Goal: Information Seeking & Learning: Check status

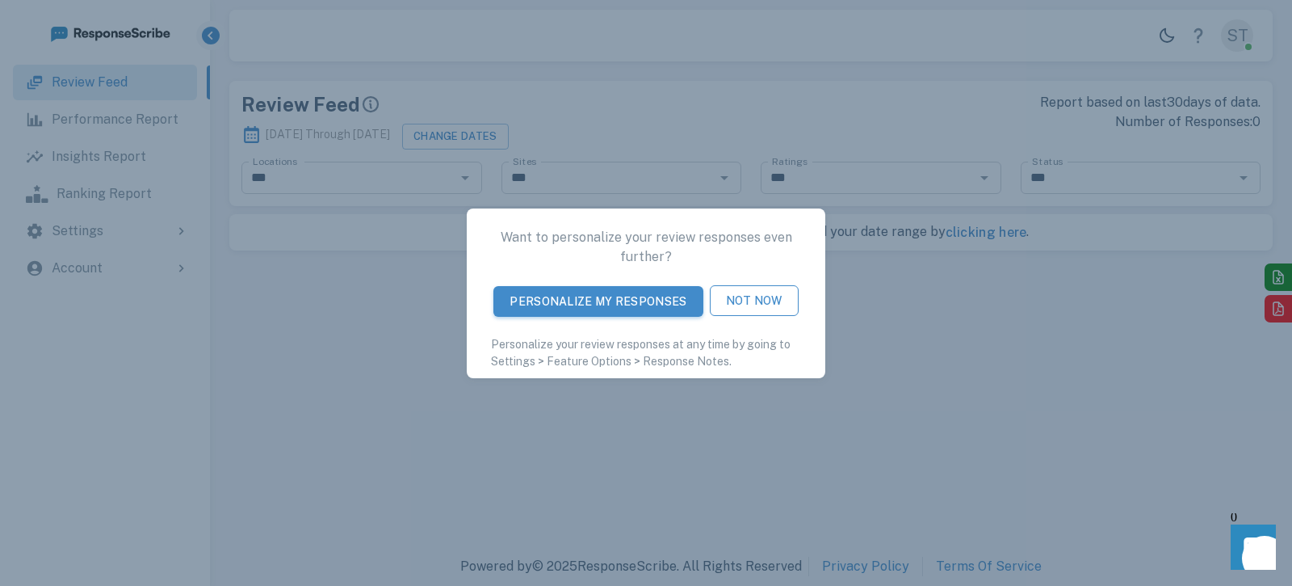
click at [752, 313] on button "Not Now" at bounding box center [754, 300] width 89 height 31
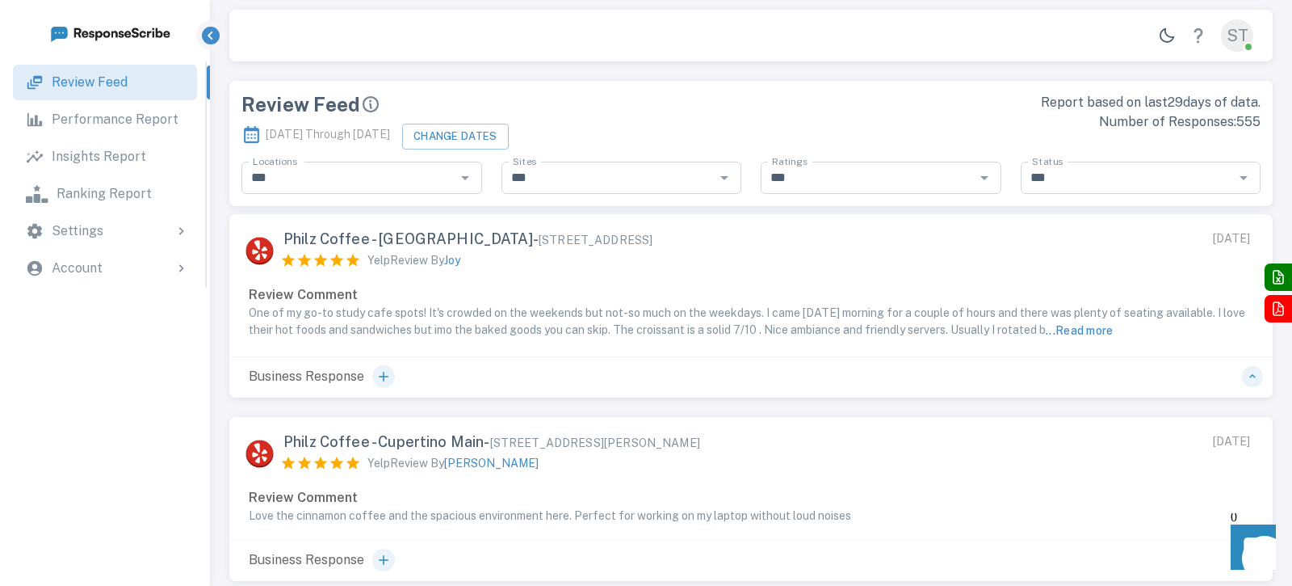
click at [163, 97] on link "Review Feed" at bounding box center [105, 83] width 184 height 36
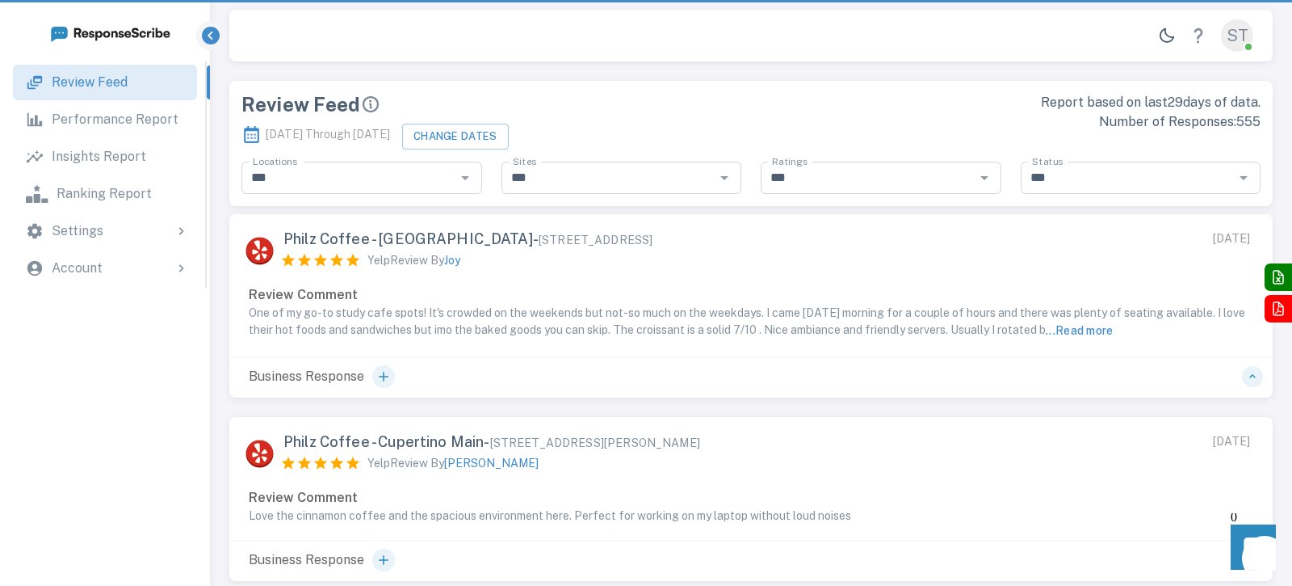
click at [163, 115] on p "Performance Report" at bounding box center [115, 119] width 127 height 19
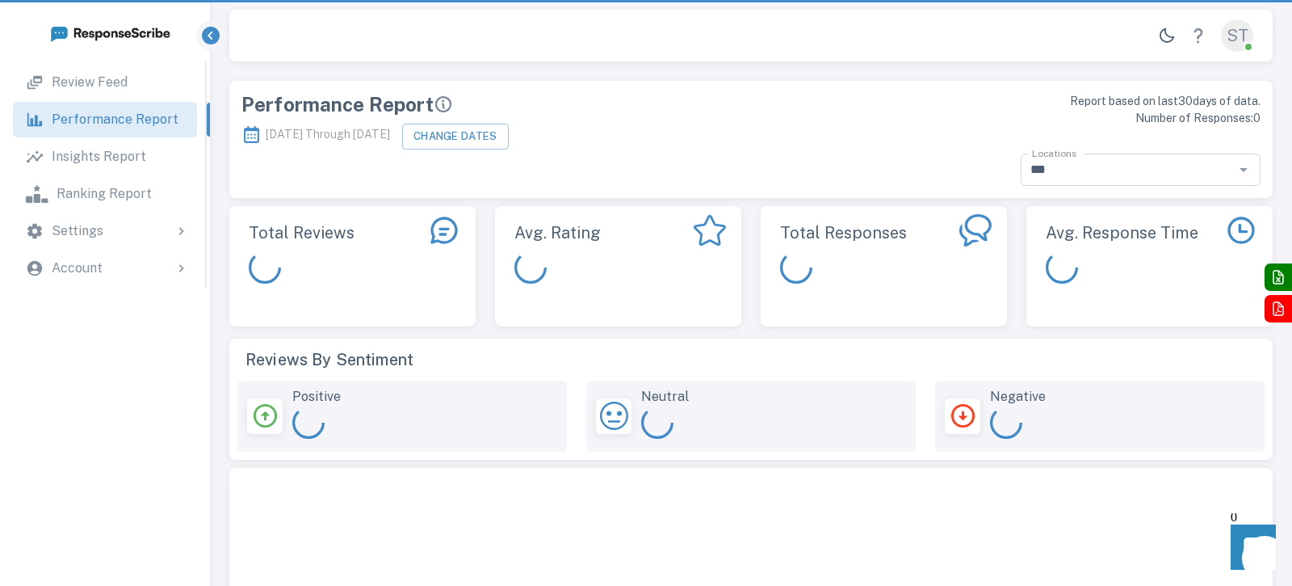
scroll to position [470, 1043]
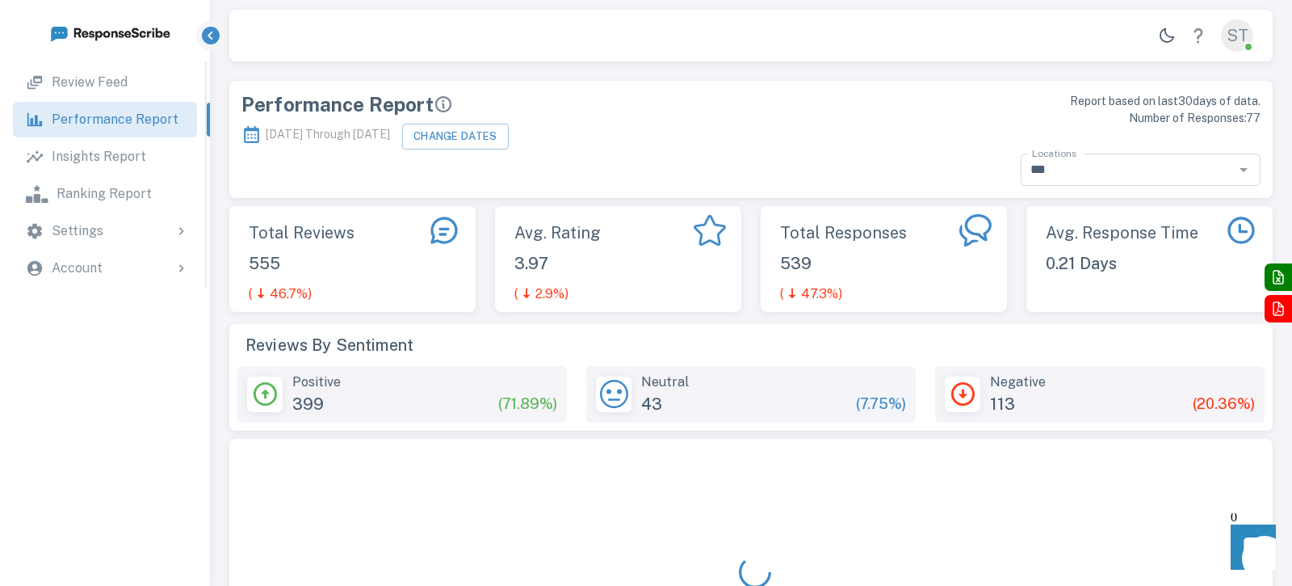
click at [126, 162] on p "Insights Report" at bounding box center [99, 156] width 94 height 19
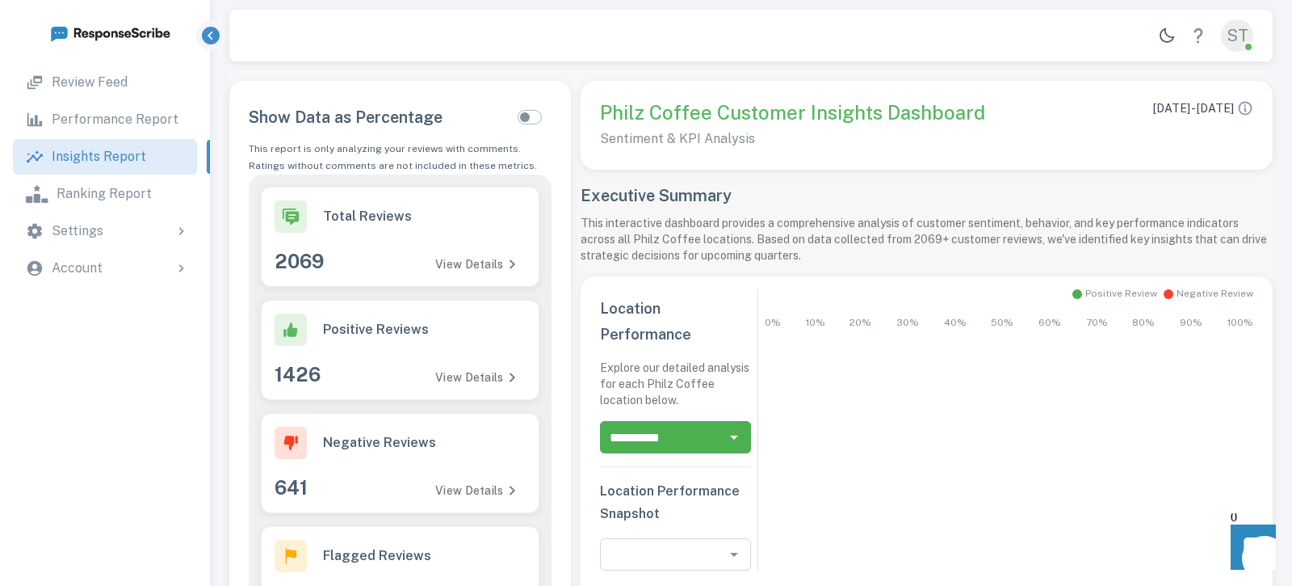
scroll to position [523, 993]
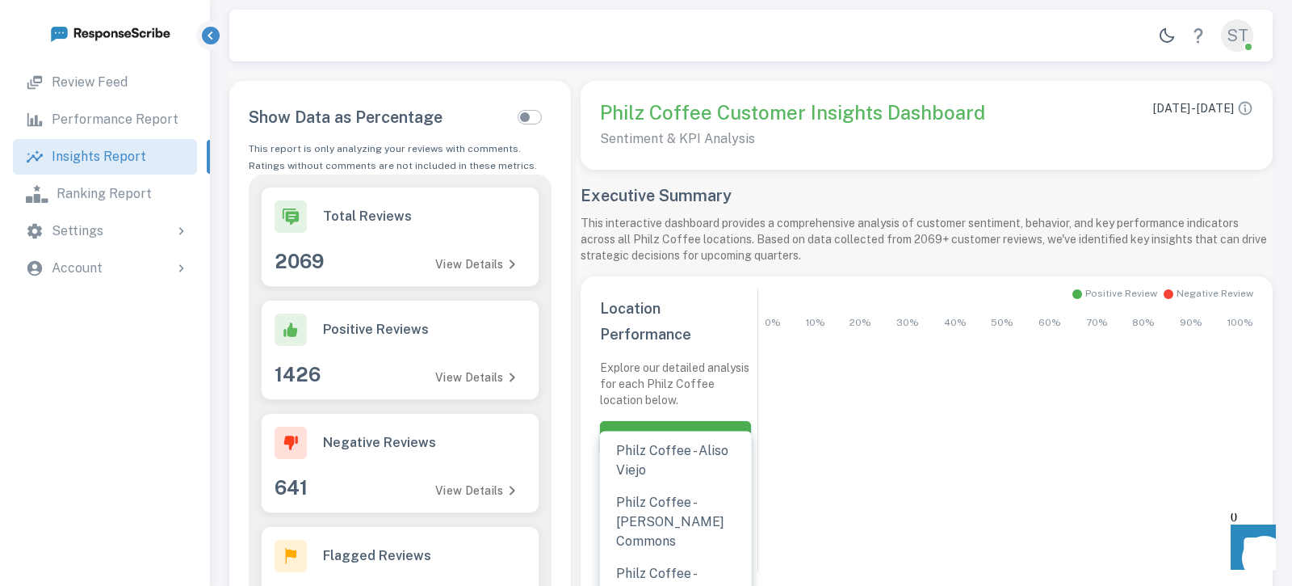
click at [687, 426] on input "**********" at bounding box center [662, 437] width 115 height 23
click at [687, 446] on li "Philz Coffee - Aliso Viejo" at bounding box center [676, 461] width 152 height 52
type input "**********"
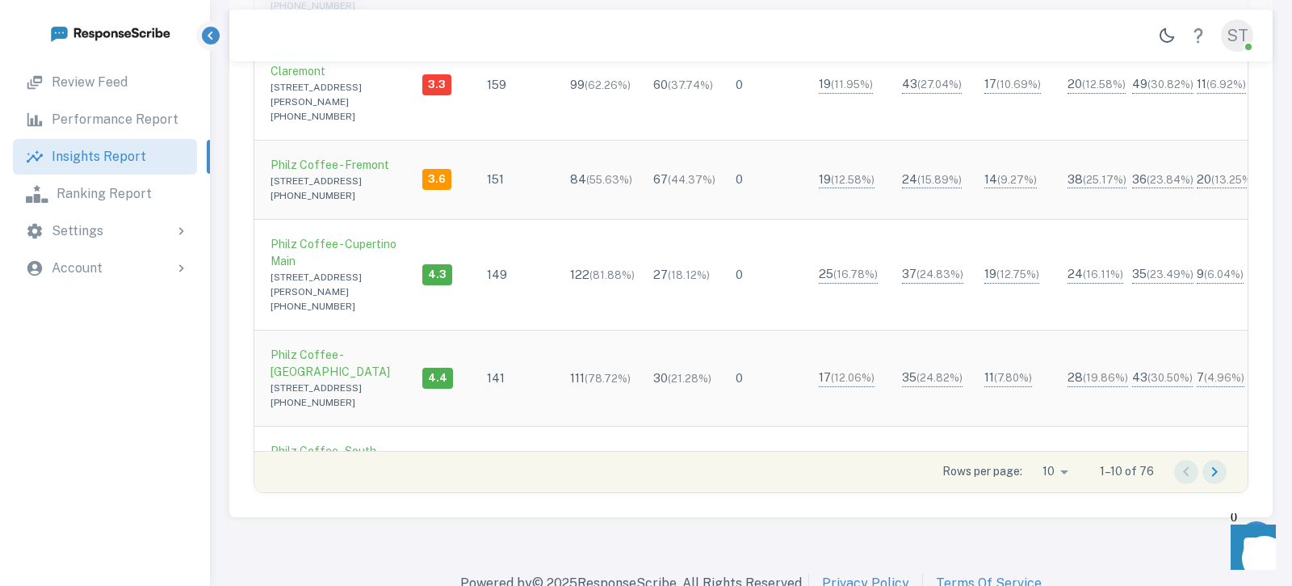
scroll to position [871, 0]
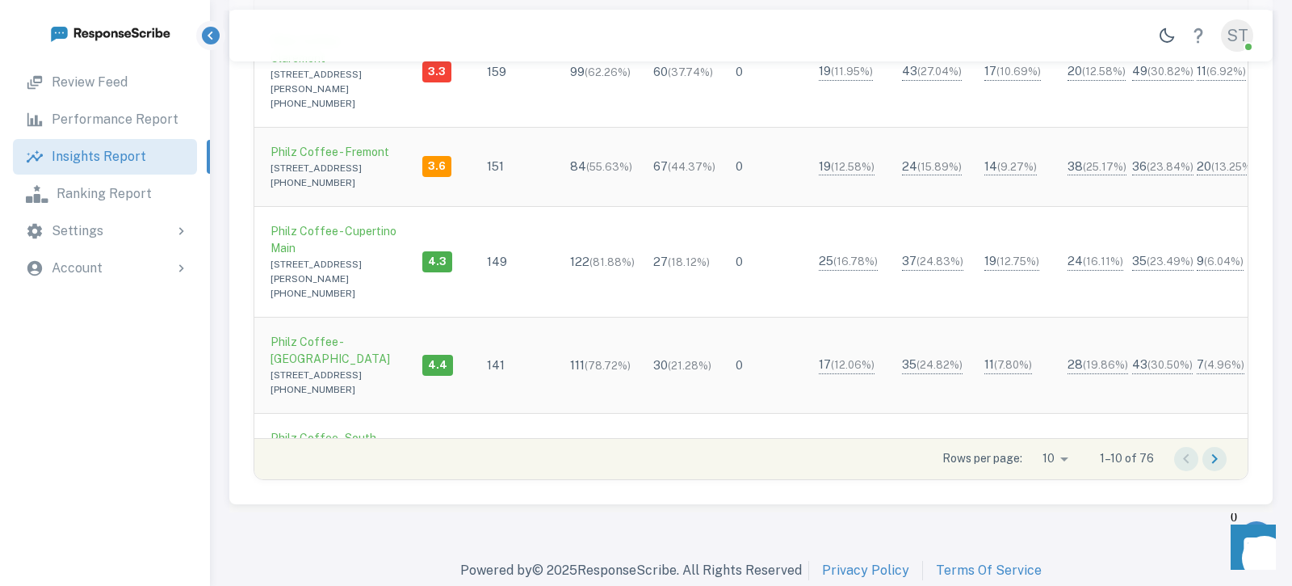
click at [307, 334] on p "Philz Coffee - [GEOGRAPHIC_DATA]" at bounding box center [334, 351] width 126 height 34
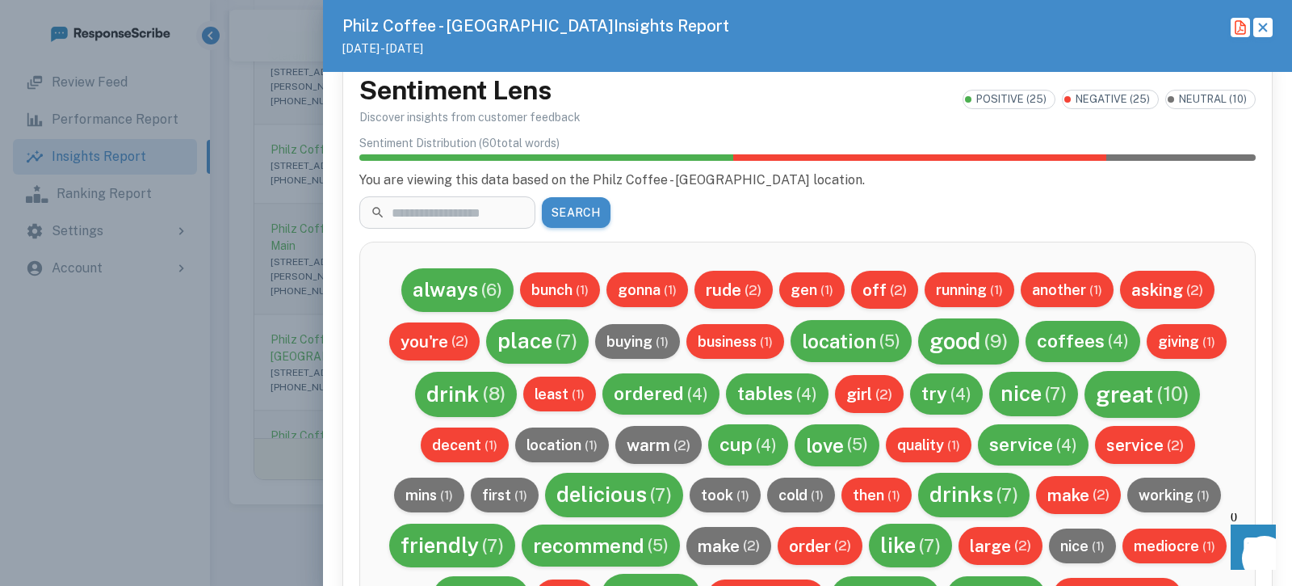
scroll to position [2058, 0]
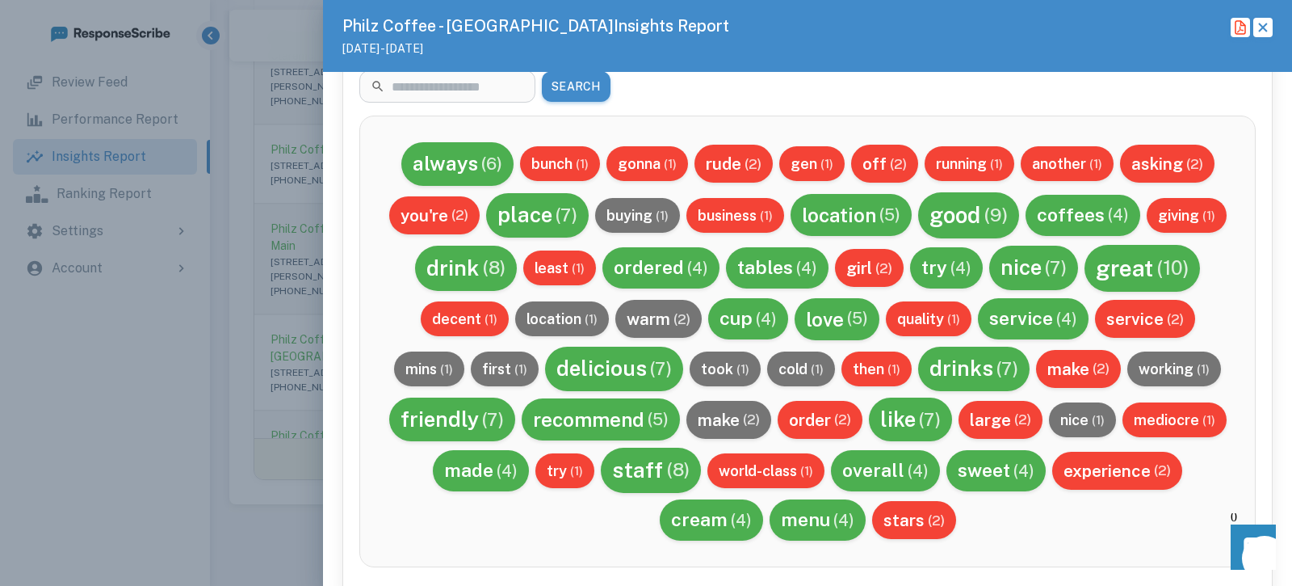
click at [270, 291] on div at bounding box center [646, 293] width 1292 height 586
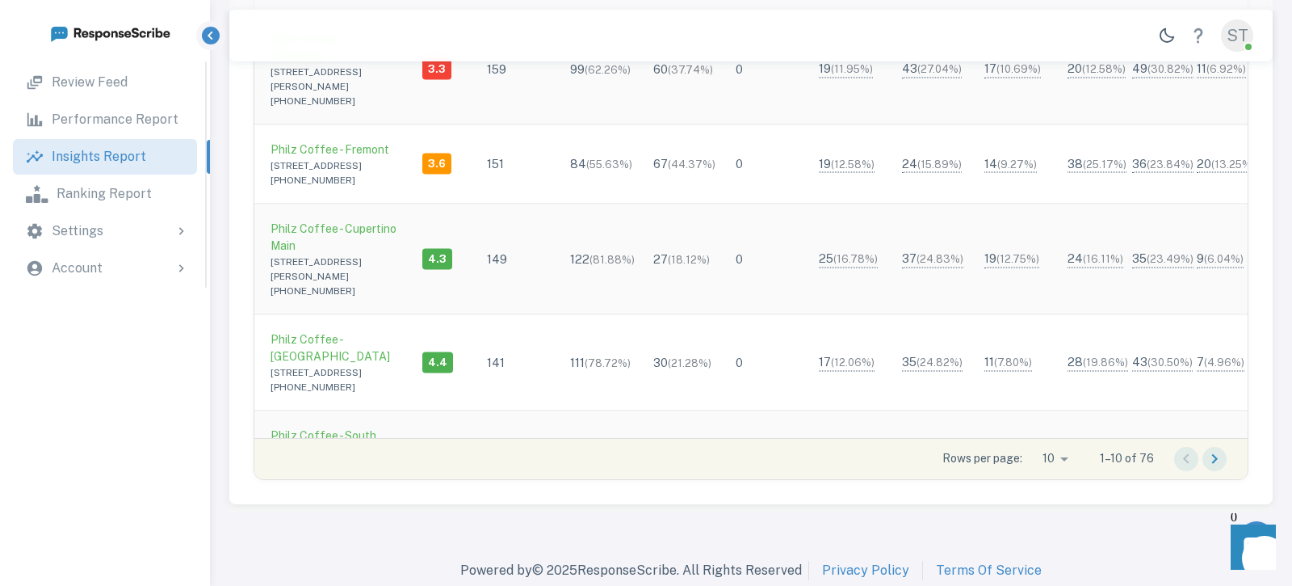
click at [135, 113] on p "Performance Report" at bounding box center [115, 119] width 127 height 19
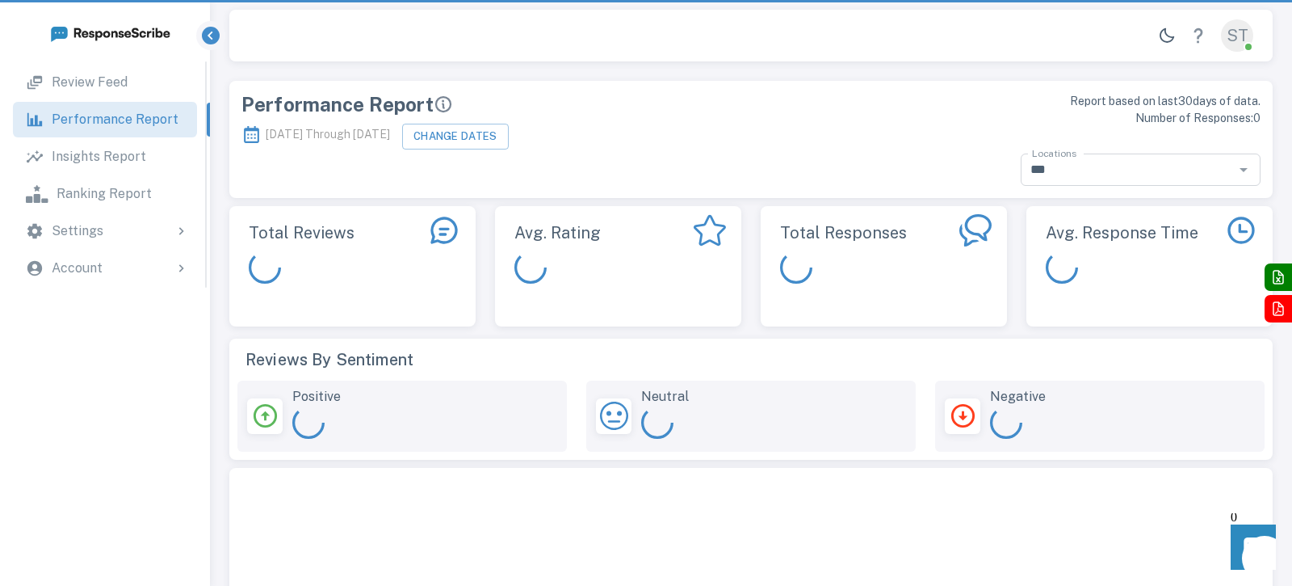
scroll to position [470, 1043]
click at [135, 77] on div "Review Feed" at bounding box center [118, 82] width 132 height 19
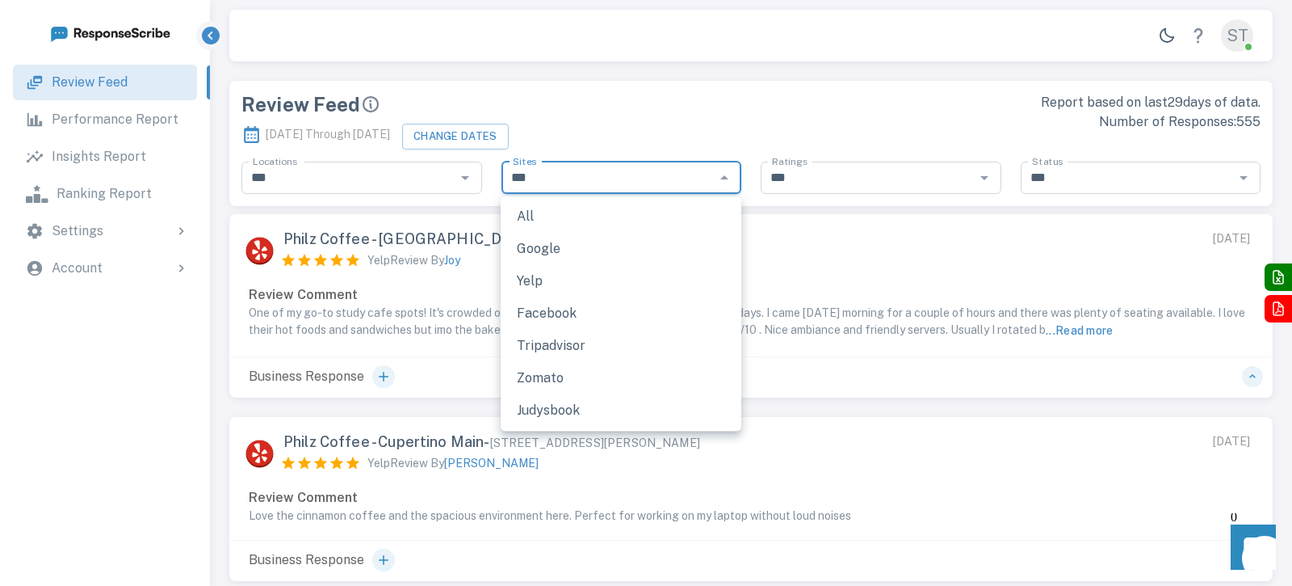
click at [651, 178] on input "***" at bounding box center [608, 177] width 204 height 23
click at [781, 246] on div "Philz Coffee - [GEOGRAPHIC_DATA] - [STREET_ADDRESS] Yelp Review By Joy" at bounding box center [625, 257] width 758 height 55
click at [694, 188] on div "*** Sites" at bounding box center [622, 178] width 241 height 32
click at [799, 295] on p "Review Comment" at bounding box center [751, 294] width 1005 height 19
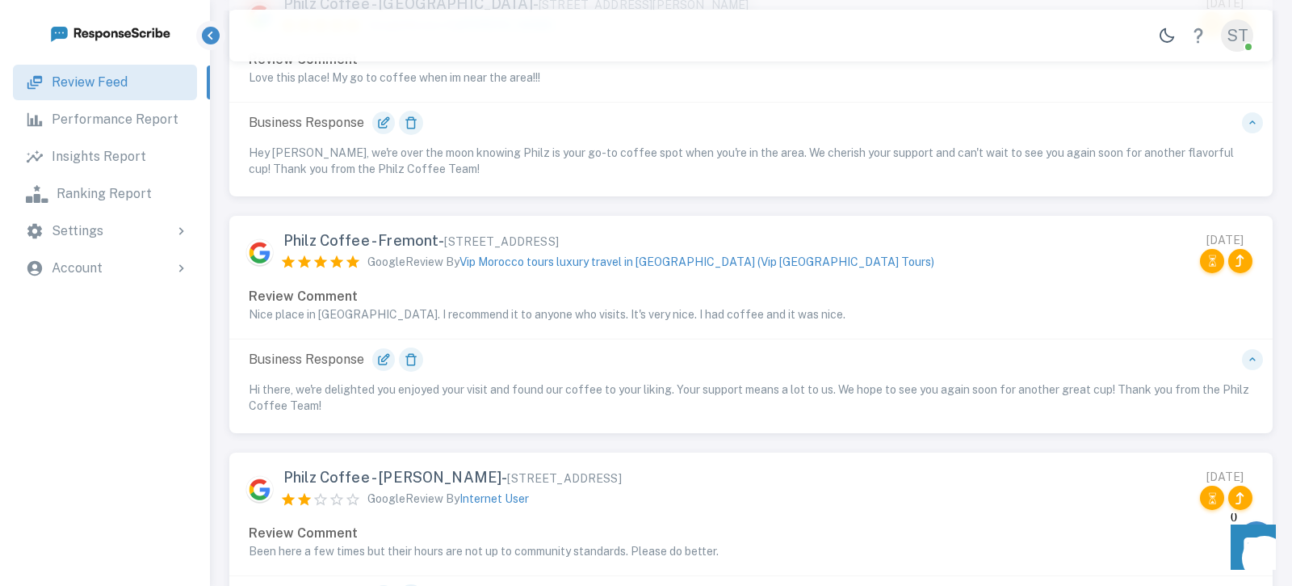
scroll to position [994, 0]
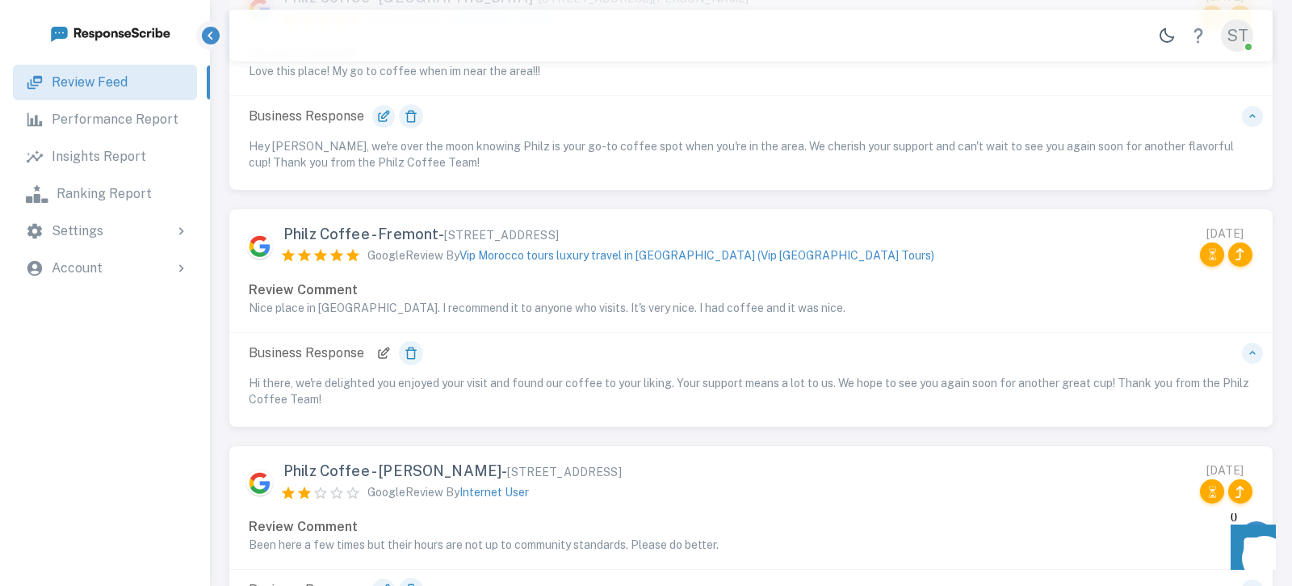
click at [383, 353] on icon at bounding box center [385, 350] width 7 height 7
